Goal: Information Seeking & Learning: Learn about a topic

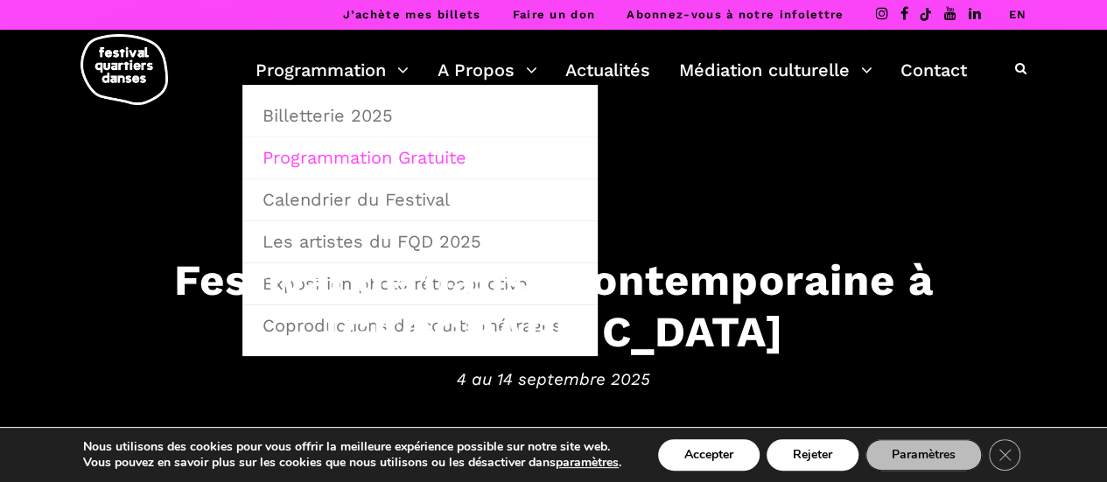
click at [353, 153] on link "Programmation Gratuite" at bounding box center [420, 157] width 336 height 40
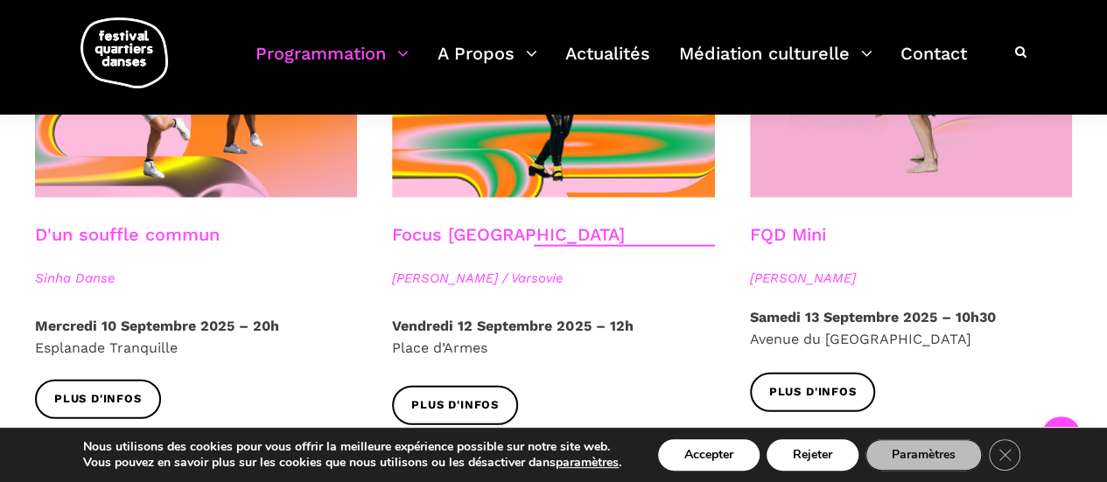
scroll to position [2100, 0]
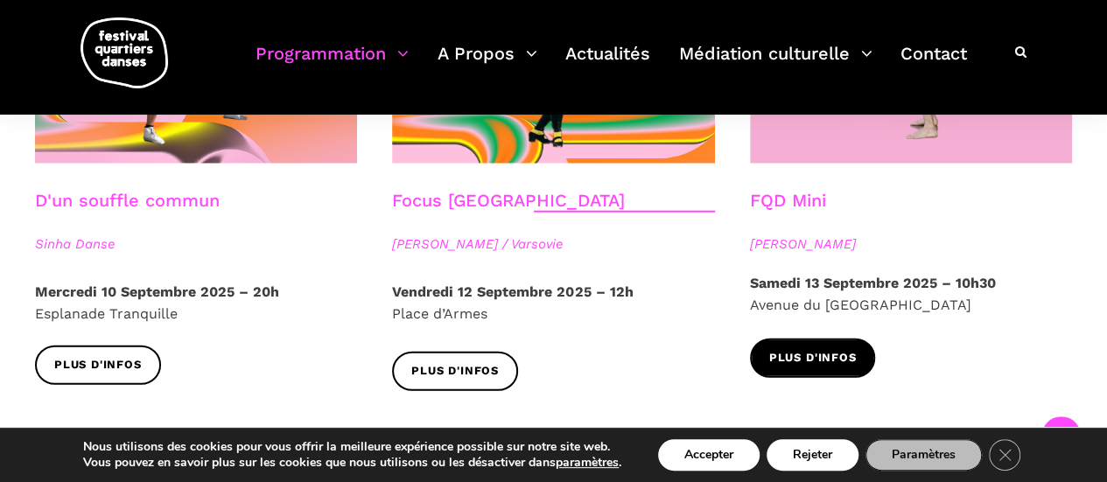
click at [799, 349] on span "Plus d'infos" at bounding box center [812, 358] width 87 height 18
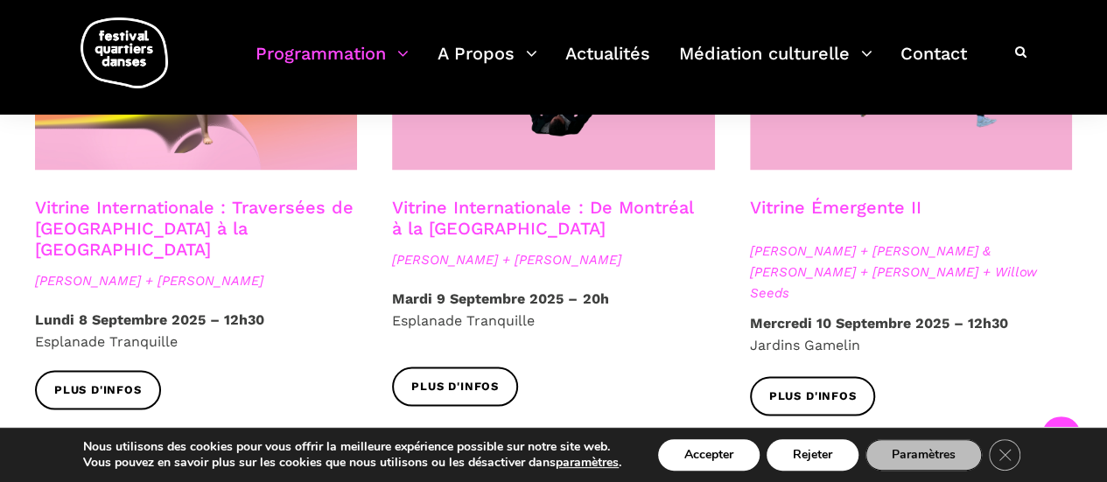
scroll to position [1750, 0]
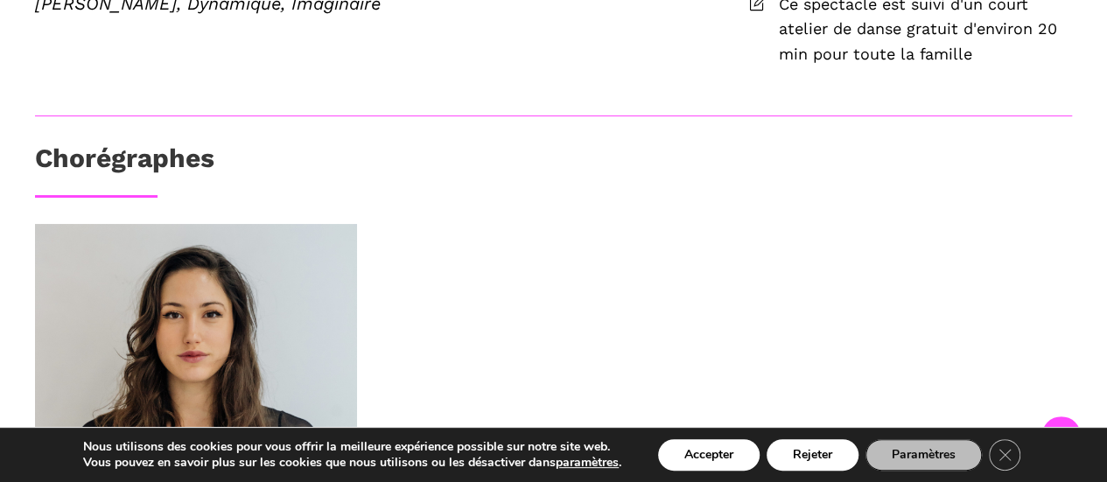
scroll to position [525, 0]
